Goal: Navigation & Orientation: Understand site structure

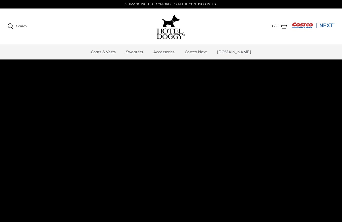
click at [110, 54] on link "Coats & Vests" at bounding box center [103, 51] width 34 height 15
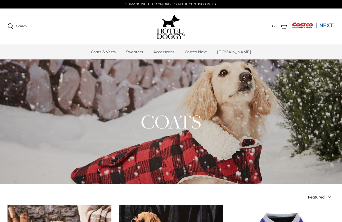
click at [140, 52] on link "Sweaters" at bounding box center [134, 51] width 26 height 15
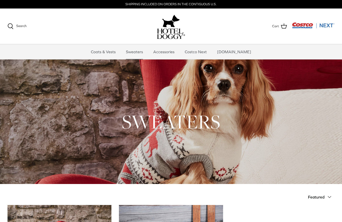
click at [173, 55] on link "Accessories" at bounding box center [164, 51] width 30 height 15
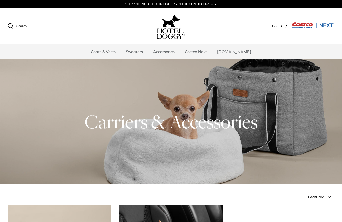
click at [204, 51] on link "Costco Next" at bounding box center [195, 51] width 31 height 15
